Goal: Connect with others: Connect with others

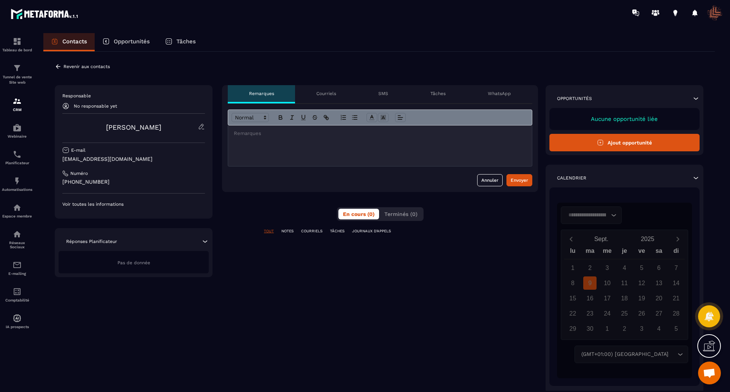
click at [504, 95] on p "WhatsApp" at bounding box center [499, 93] width 23 height 6
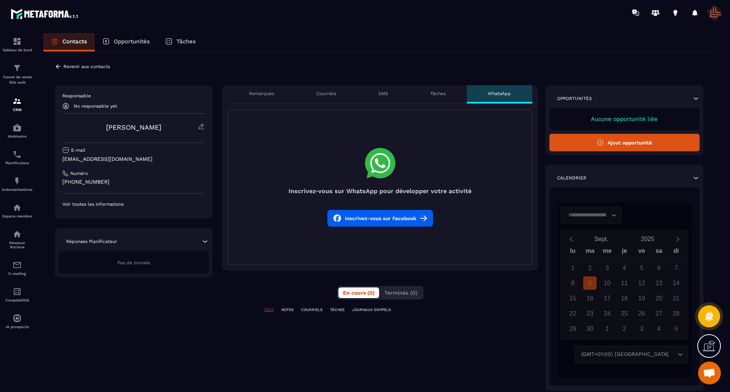
click at [324, 91] on p "Courriels" at bounding box center [326, 93] width 20 height 6
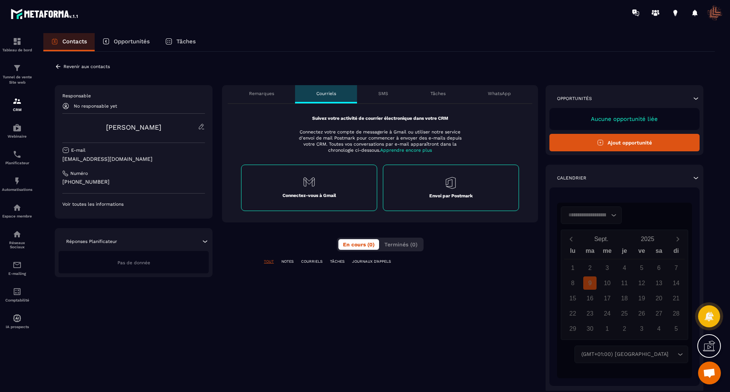
click at [317, 196] on p "Connectez-vous à Gmail" at bounding box center [309, 195] width 54 height 6
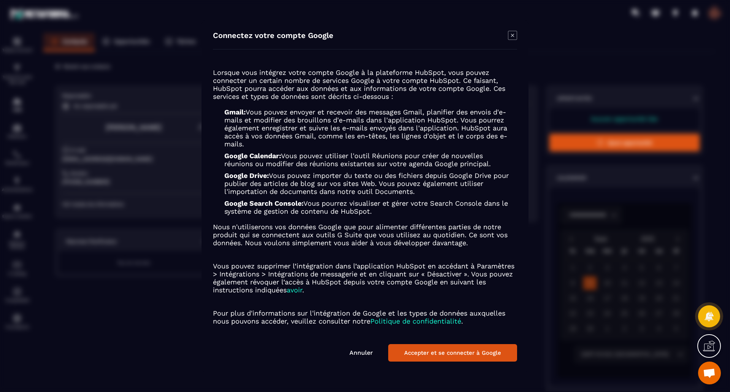
click at [451, 351] on button "Accepter et se connecter à Google" at bounding box center [452, 352] width 129 height 17
